Goal: Information Seeking & Learning: Learn about a topic

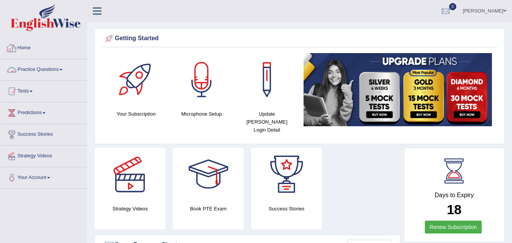
click at [53, 70] on link "Practice Questions" at bounding box center [43, 68] width 86 height 19
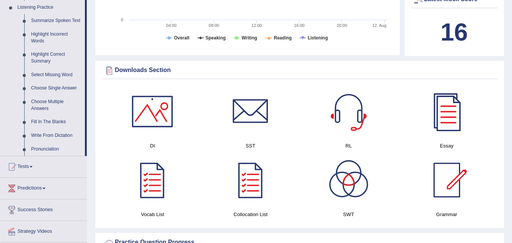
scroll to position [334, 0]
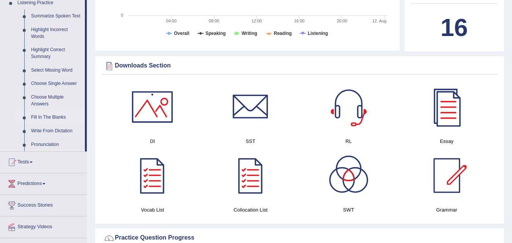
click at [54, 117] on link "Fill In The Blanks" at bounding box center [56, 118] width 57 height 14
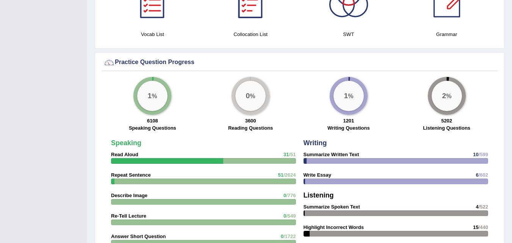
scroll to position [486, 0]
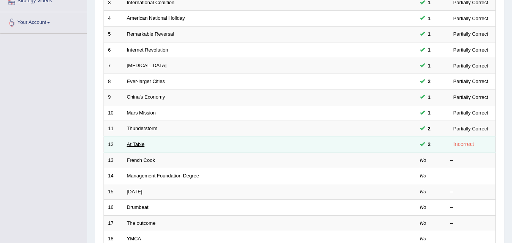
click at [138, 144] on link "At Table" at bounding box center [136, 144] width 18 height 6
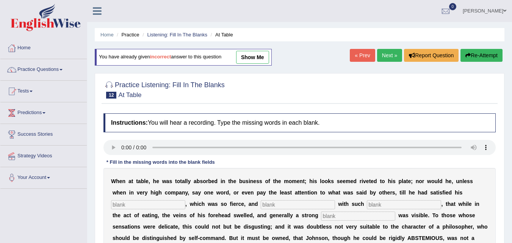
click at [386, 53] on link "Next »" at bounding box center [389, 55] width 25 height 13
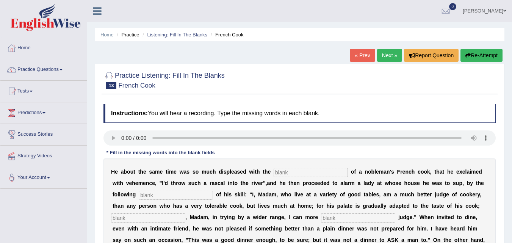
click at [282, 173] on input "text" at bounding box center [311, 172] width 74 height 9
type input "performans"
click at [182, 201] on div "H e a b o u t t h e s a m e t i m e w a s s o m u c h d i s p l e a s e d w i t…" at bounding box center [300, 211] width 392 height 106
click at [180, 195] on input "text" at bounding box center [176, 195] width 74 height 9
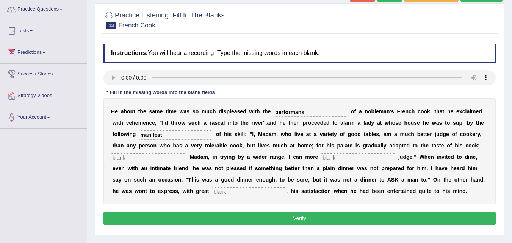
scroll to position [69, 0]
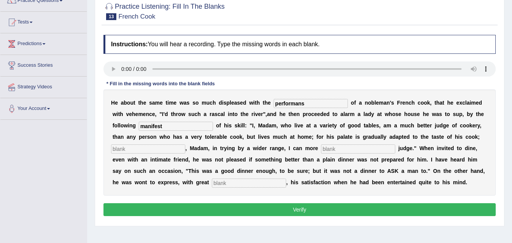
type input "manifest"
click at [153, 145] on input "text" at bounding box center [148, 148] width 74 height 9
type input "where"
click at [342, 149] on input "text" at bounding box center [358, 148] width 74 height 9
type input "exclusive"
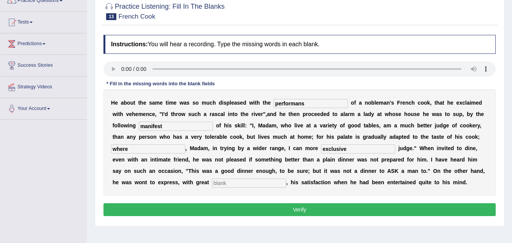
click at [151, 146] on input "where" at bounding box center [148, 148] width 74 height 9
type input "whereas"
click at [220, 181] on input "text" at bounding box center [249, 183] width 74 height 9
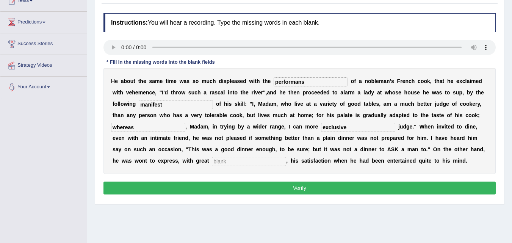
scroll to position [98, 0]
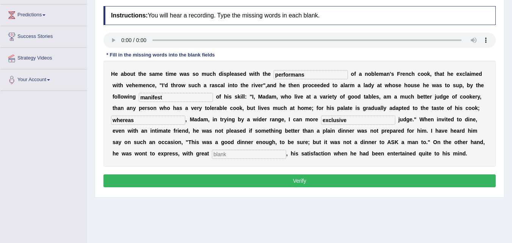
click at [229, 156] on input "text" at bounding box center [249, 154] width 74 height 9
type input "click"
click at [245, 182] on button "Verify" at bounding box center [300, 180] width 392 height 13
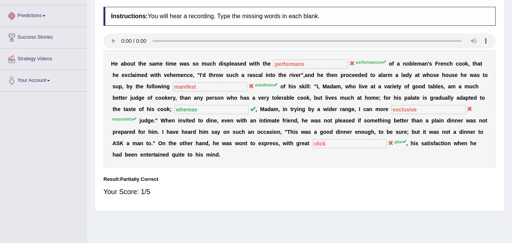
scroll to position [9, 0]
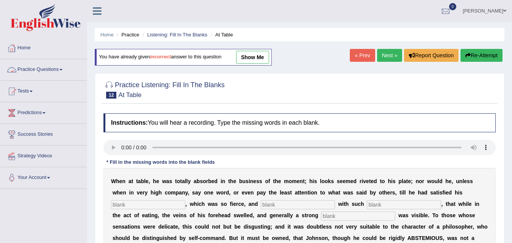
click at [28, 71] on link "Practice Questions" at bounding box center [43, 68] width 86 height 19
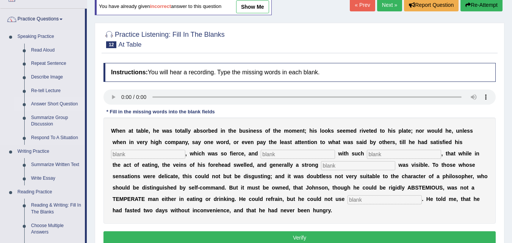
scroll to position [56, 0]
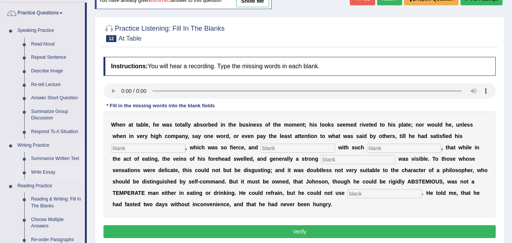
click at [37, 175] on link "Write Essay" at bounding box center [56, 173] width 57 height 14
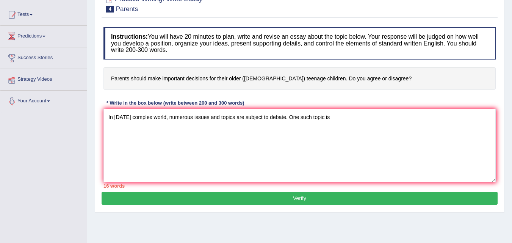
type textarea "In [DATE] complex world, numerous issues and topics are subject to debate. One …"
click at [64, 98] on link "Your Account" at bounding box center [43, 100] width 86 height 19
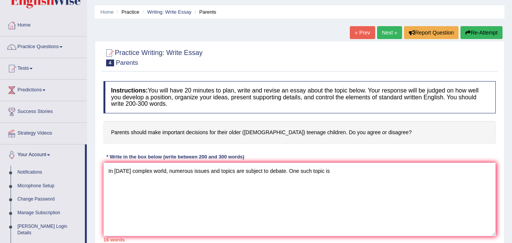
scroll to position [11, 0]
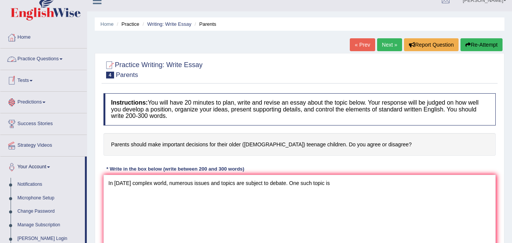
click at [50, 55] on link "Practice Questions" at bounding box center [43, 58] width 86 height 19
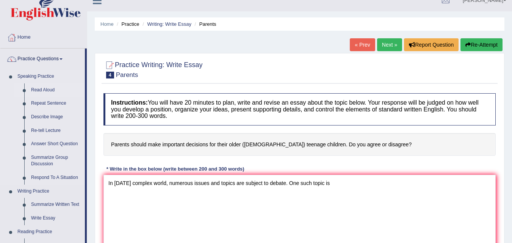
click at [40, 91] on link "Read Aloud" at bounding box center [56, 90] width 57 height 14
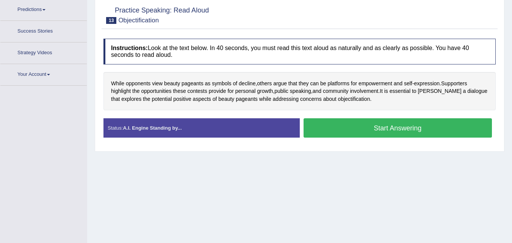
click at [322, 119] on button "Start Answering" at bounding box center [398, 127] width 189 height 19
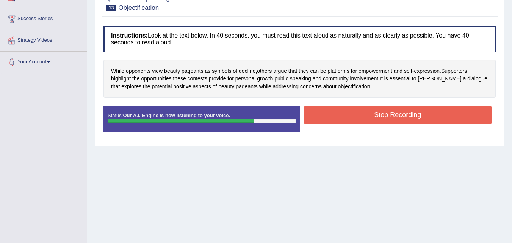
click at [315, 116] on button "Stop Recording" at bounding box center [398, 114] width 189 height 17
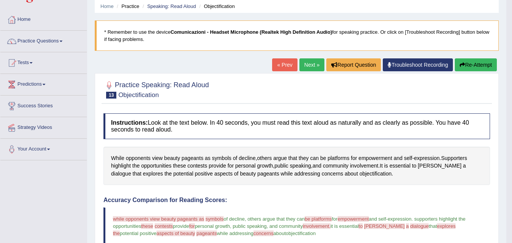
scroll to position [0, 0]
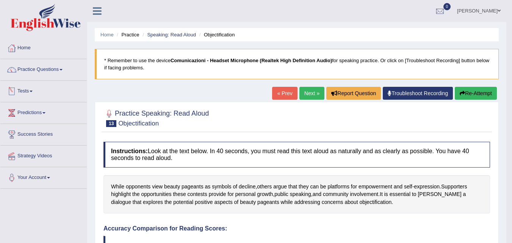
click at [20, 88] on link "Tests" at bounding box center [43, 90] width 86 height 19
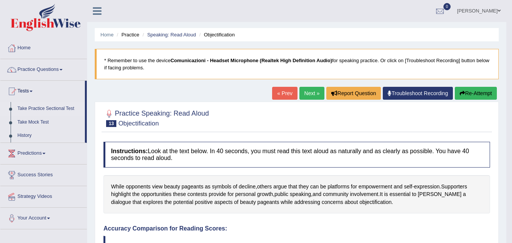
click at [25, 107] on link "Take Practice Sectional Test" at bounding box center [49, 109] width 71 height 14
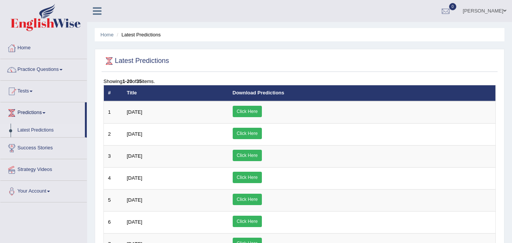
click at [262, 111] on link "Click Here" at bounding box center [247, 111] width 29 height 11
click at [48, 71] on link "Practice Questions" at bounding box center [43, 68] width 86 height 19
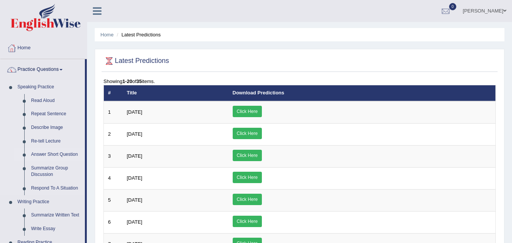
click at [40, 152] on link "Answer Short Question" at bounding box center [56, 155] width 57 height 14
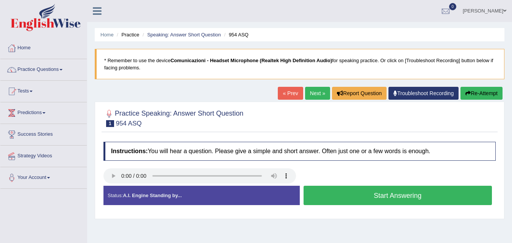
click at [335, 198] on button "Start Answering" at bounding box center [398, 195] width 189 height 19
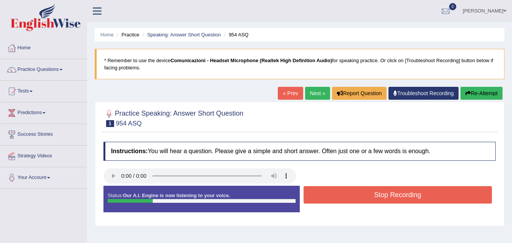
click at [335, 198] on button "Stop Recording" at bounding box center [398, 194] width 189 height 17
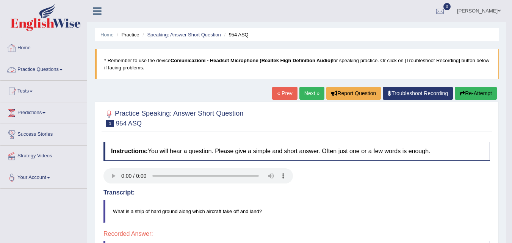
click at [44, 69] on link "Practice Questions" at bounding box center [43, 68] width 86 height 19
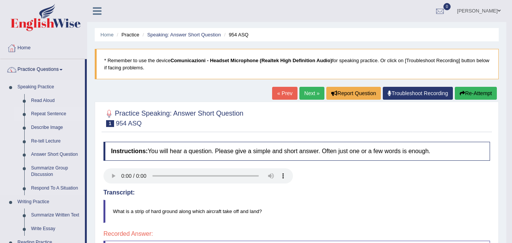
click at [39, 110] on link "Repeat Sentence" at bounding box center [56, 114] width 57 height 14
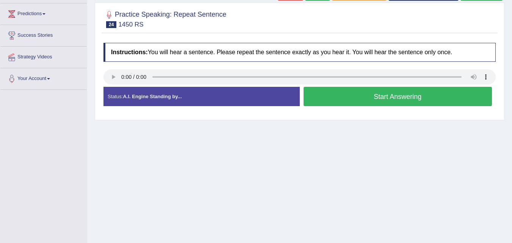
click at [328, 96] on button "Start Answering" at bounding box center [398, 96] width 189 height 19
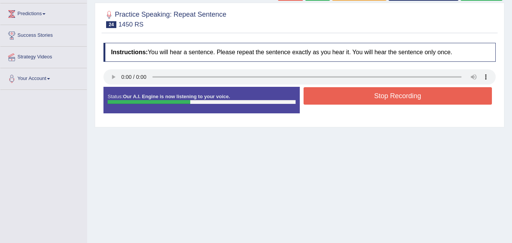
click at [328, 96] on button "Stop Recording" at bounding box center [398, 95] width 189 height 17
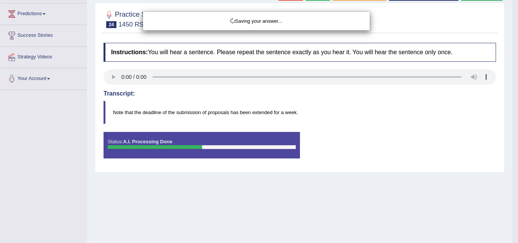
click at [307, 107] on div "Saving your answer..." at bounding box center [259, 121] width 518 height 243
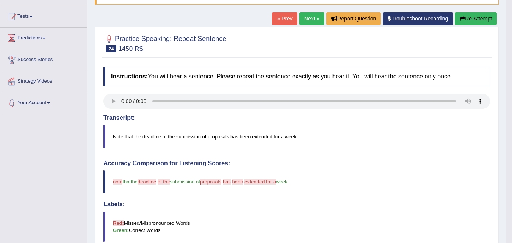
scroll to position [45, 0]
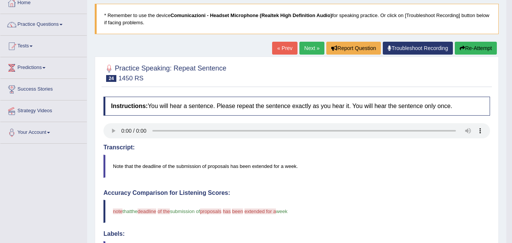
drag, startPoint x: 306, startPoint y: 41, endPoint x: 306, endPoint y: 46, distance: 4.9
click at [306, 46] on div "Home Practice Speaking: Repeat Sentence 1450 RS * Remember to use the device Co…" at bounding box center [296, 205] width 419 height 501
click at [306, 46] on link "Next »" at bounding box center [312, 48] width 25 height 13
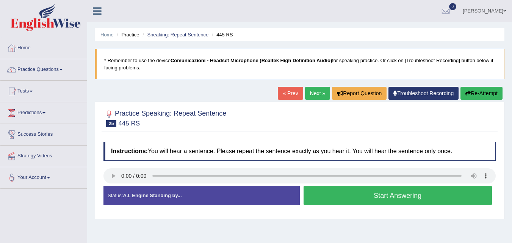
click at [327, 194] on button "Start Answering" at bounding box center [398, 195] width 189 height 19
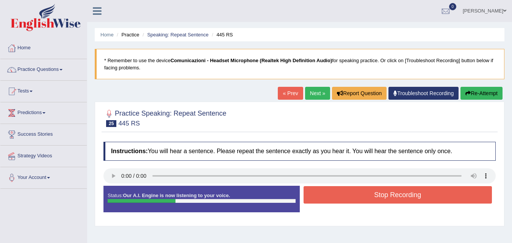
click at [320, 188] on button "Stop Recording" at bounding box center [398, 194] width 189 height 17
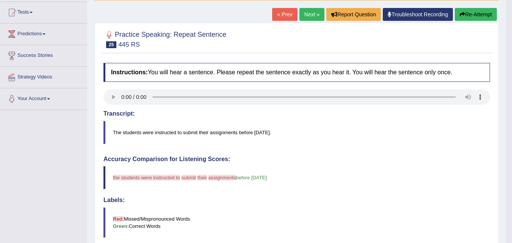
scroll to position [78, 0]
click at [468, 14] on button "Re-Attempt" at bounding box center [476, 14] width 42 height 13
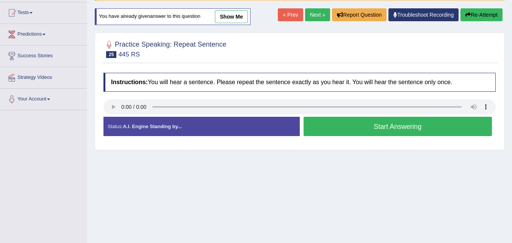
click at [335, 129] on button "Start Answering" at bounding box center [398, 126] width 189 height 19
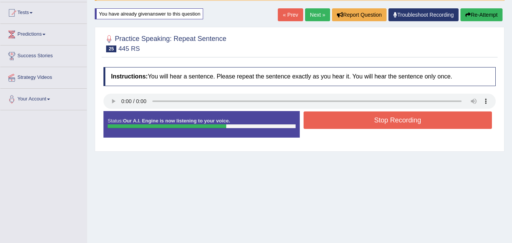
click at [334, 122] on button "Stop Recording" at bounding box center [398, 119] width 189 height 17
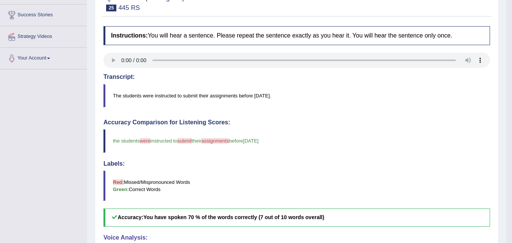
scroll to position [30, 0]
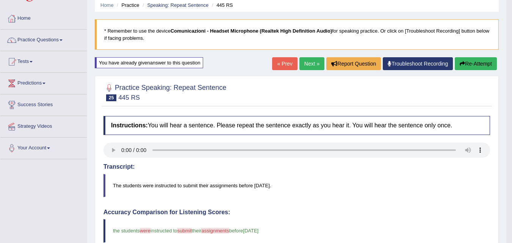
drag, startPoint x: 306, startPoint y: 56, endPoint x: 306, endPoint y: 63, distance: 7.2
click at [306, 63] on div "Home Practice Speaking: Repeat Sentence 445 RS * Remember to use the device Com…" at bounding box center [296, 222] width 419 height 505
click at [306, 63] on link "Next »" at bounding box center [312, 63] width 25 height 13
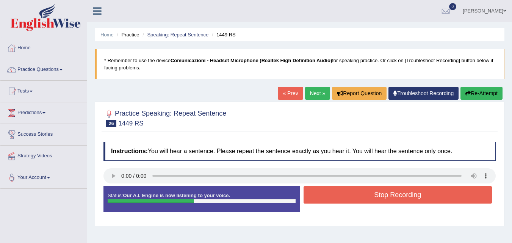
click at [326, 195] on button "Stop Recording" at bounding box center [398, 194] width 189 height 17
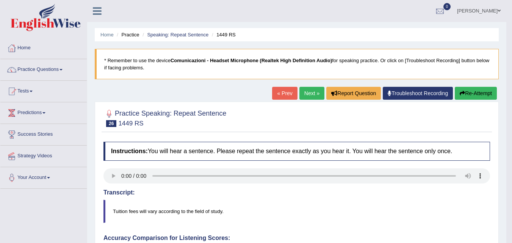
click at [307, 94] on link "Next »" at bounding box center [312, 93] width 25 height 13
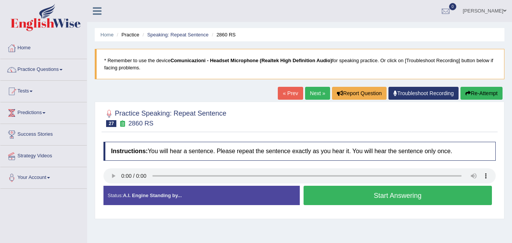
click at [325, 199] on button "Start Answering" at bounding box center [398, 195] width 189 height 19
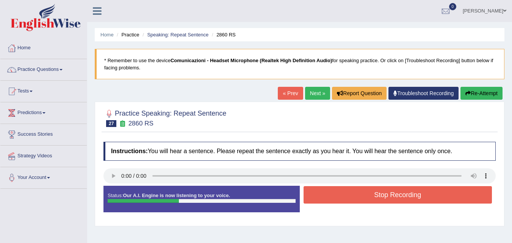
click at [325, 199] on button "Stop Recording" at bounding box center [398, 194] width 189 height 17
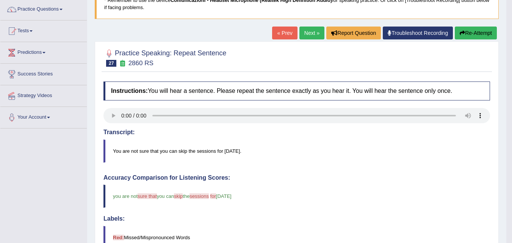
scroll to position [58, 0]
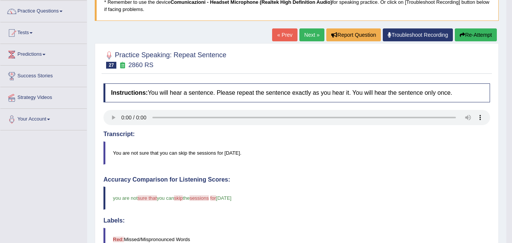
click at [307, 35] on link "Next »" at bounding box center [312, 34] width 25 height 13
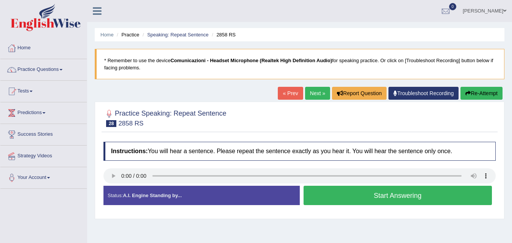
click at [334, 193] on button "Start Answering" at bounding box center [398, 195] width 189 height 19
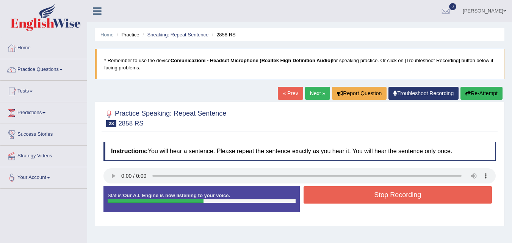
click at [334, 207] on div "Status: Our A.I. Engine is now listening to your voice. Start Answering Stop Re…" at bounding box center [300, 203] width 392 height 34
click at [329, 196] on button "Stop Recording" at bounding box center [398, 194] width 189 height 17
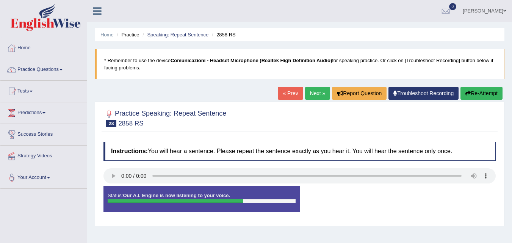
click at [328, 196] on div "Status: Our A.I. Engine is now listening to your voice. Start Answering Stop Re…" at bounding box center [300, 203] width 392 height 34
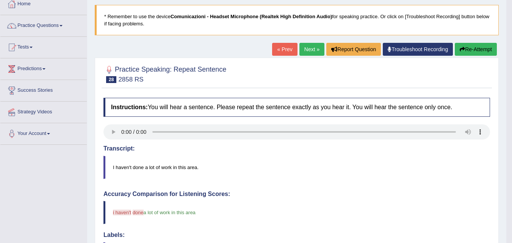
scroll to position [43, 0]
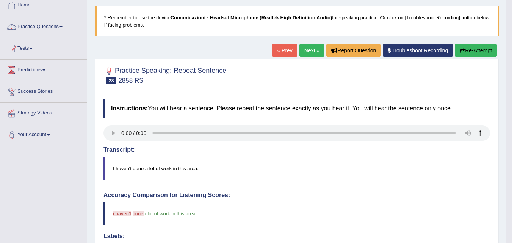
click at [461, 52] on icon "button" at bounding box center [462, 50] width 5 height 5
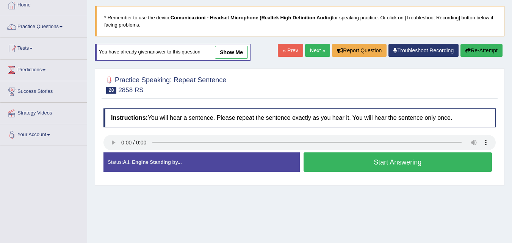
click at [335, 167] on button "Start Answering" at bounding box center [398, 161] width 189 height 19
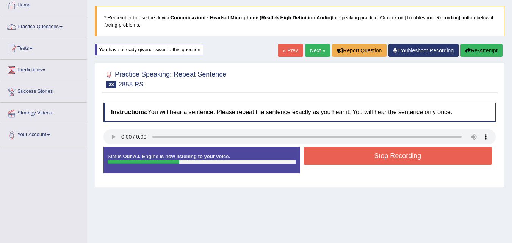
click at [328, 154] on button "Stop Recording" at bounding box center [398, 155] width 189 height 17
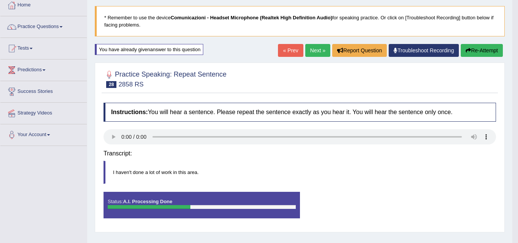
click at [0, 0] on div "Saving your answer..." at bounding box center [0, 0] width 0 height 0
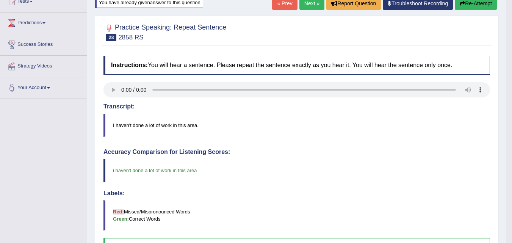
scroll to position [86, 0]
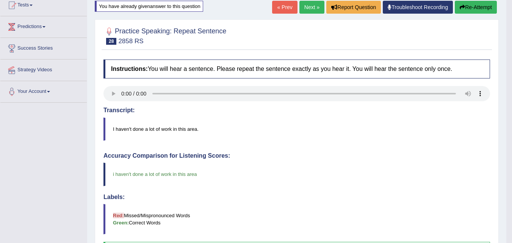
click at [309, 6] on link "Next »" at bounding box center [312, 7] width 25 height 13
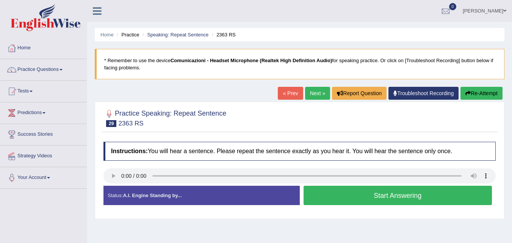
click at [344, 199] on button "Start Answering" at bounding box center [398, 195] width 189 height 19
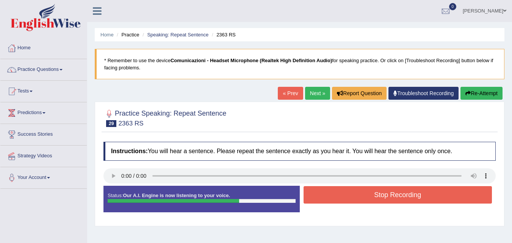
click at [471, 96] on button "Re-Attempt" at bounding box center [482, 93] width 42 height 13
